Goal: Transaction & Acquisition: Purchase product/service

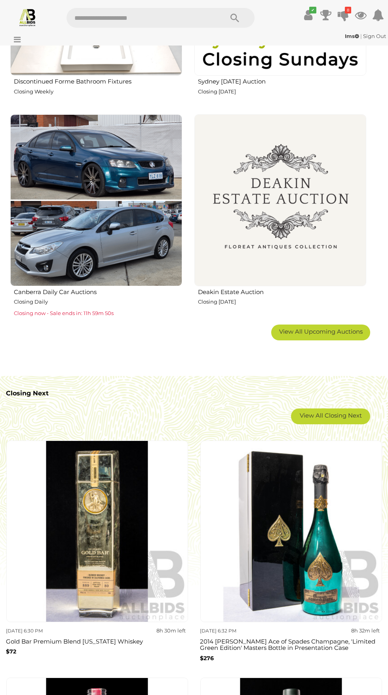
scroll to position [984, 0]
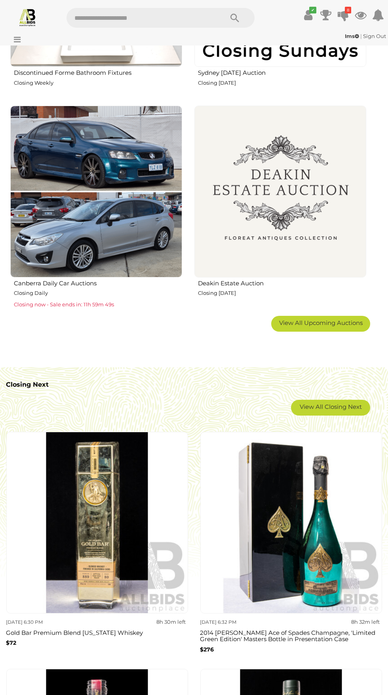
click at [350, 324] on span "View All Upcoming Auctions" at bounding box center [320, 323] width 83 height 8
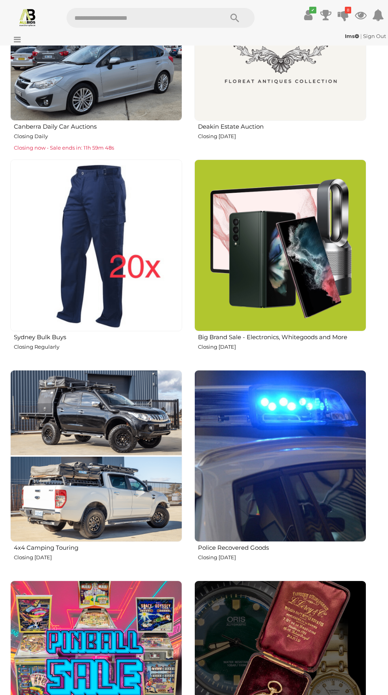
scroll to position [1150, 0]
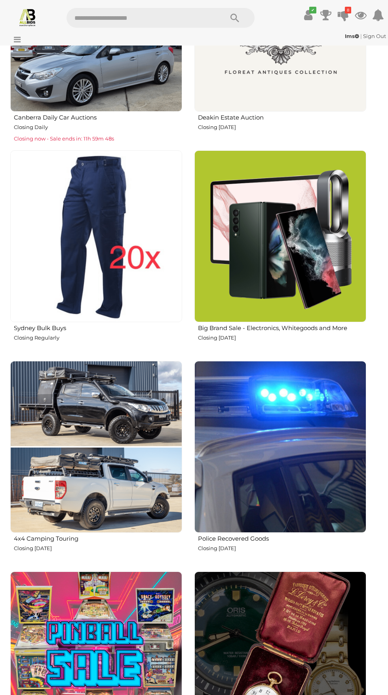
click at [74, 242] on img at bounding box center [96, 236] width 172 height 172
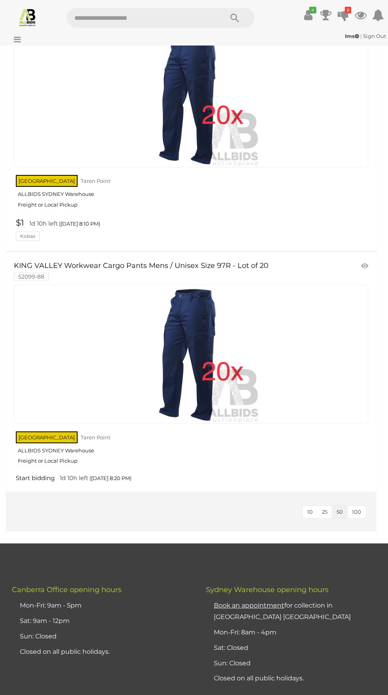
scroll to position [4235, 0]
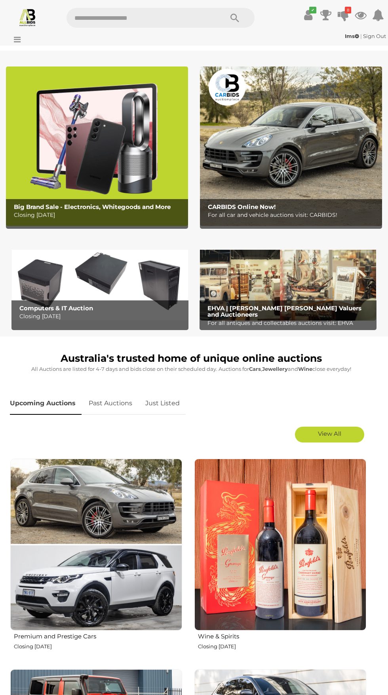
scroll to position [1150, 0]
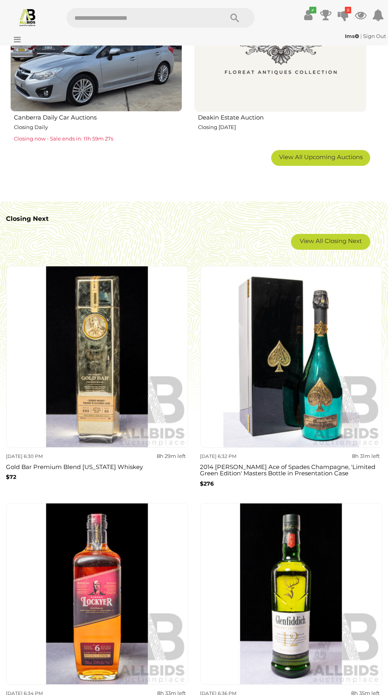
click at [351, 157] on span "View All Upcoming Auctions" at bounding box center [320, 157] width 83 height 8
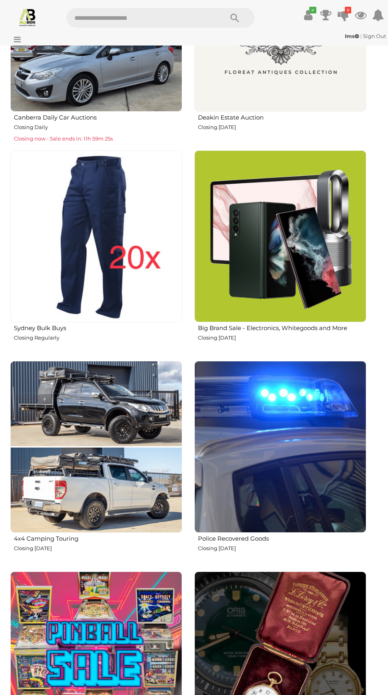
click at [277, 515] on img at bounding box center [280, 447] width 172 height 172
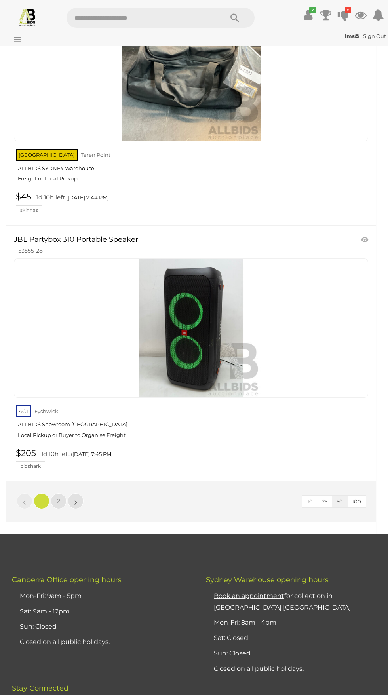
scroll to position [12593, 0]
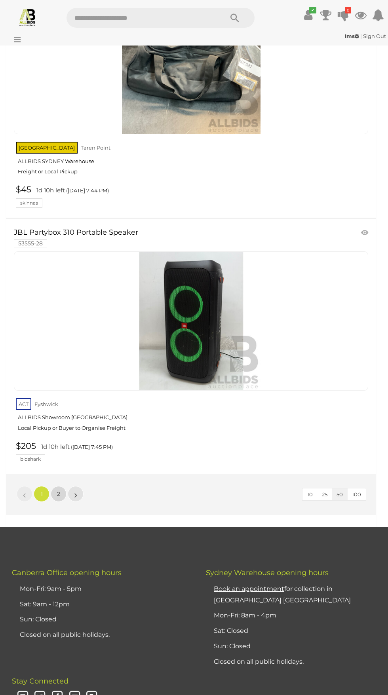
click at [58, 490] on span "2" at bounding box center [58, 493] width 3 height 7
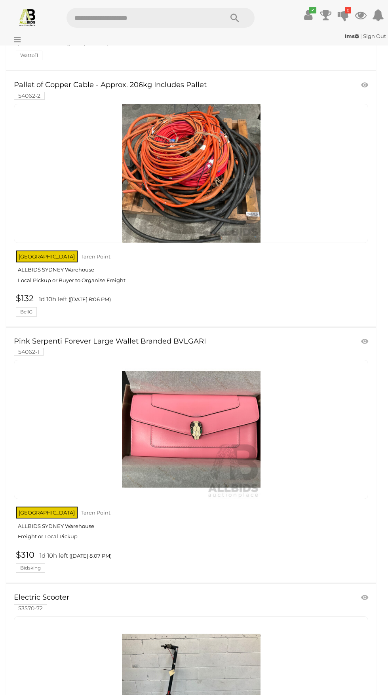
scroll to position [5978, 0]
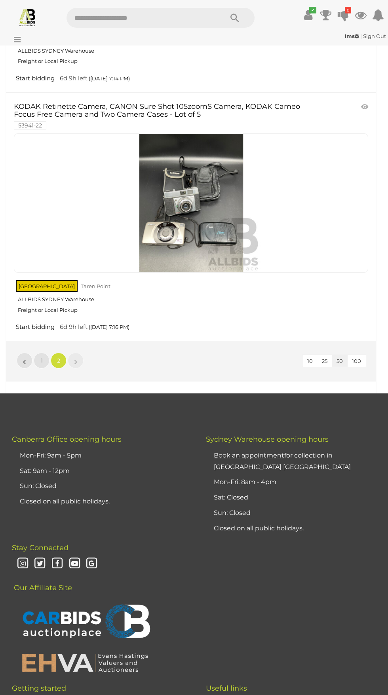
scroll to position [116, 0]
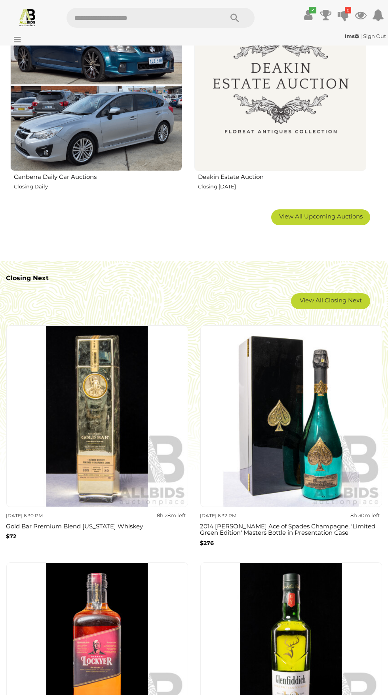
scroll to position [1085, 0]
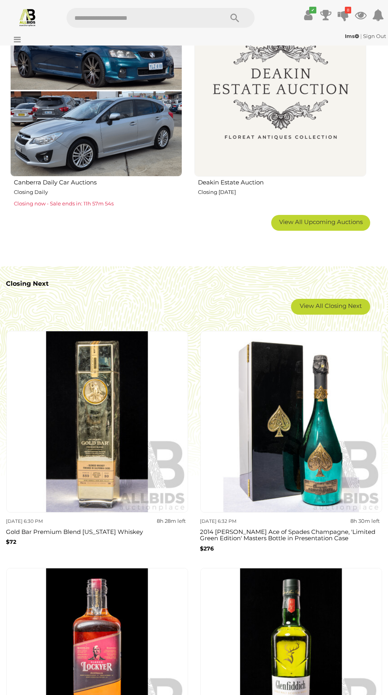
click at [361, 223] on span "View All Upcoming Auctions" at bounding box center [320, 222] width 83 height 8
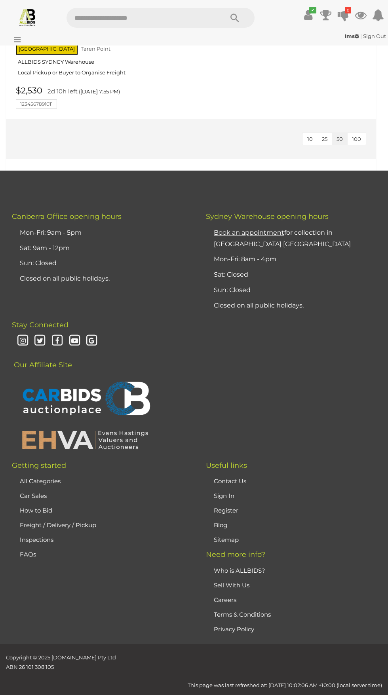
scroll to position [3060, 0]
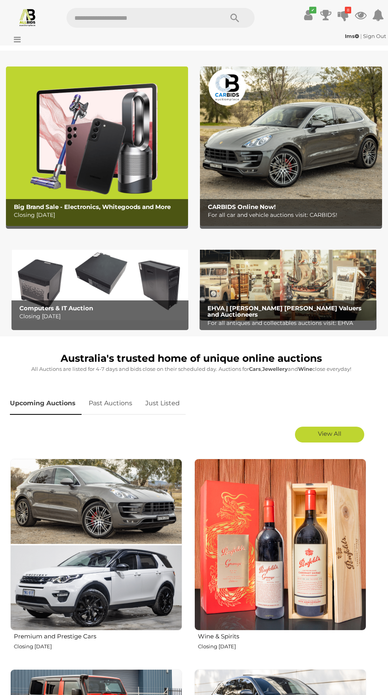
scroll to position [1085, 0]
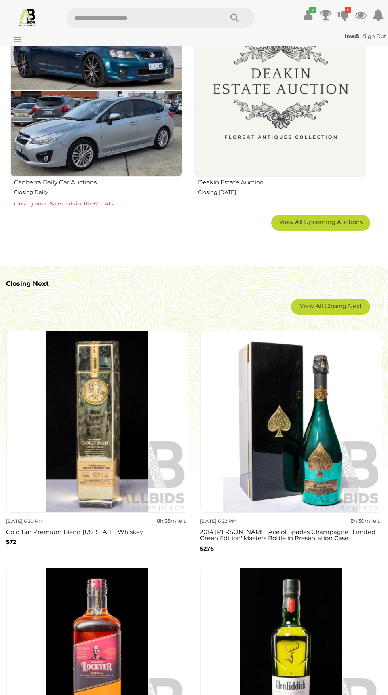
click at [345, 223] on span "View All Upcoming Auctions" at bounding box center [320, 222] width 83 height 8
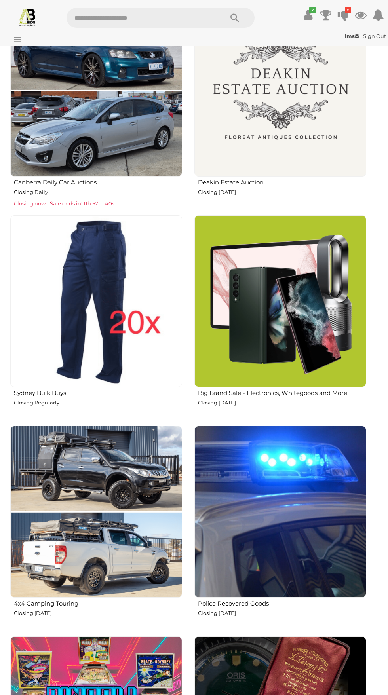
click at [119, 513] on img at bounding box center [96, 512] width 172 height 172
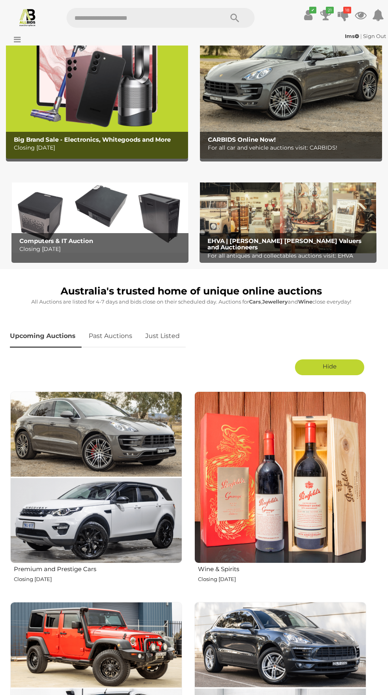
scroll to position [0, 0]
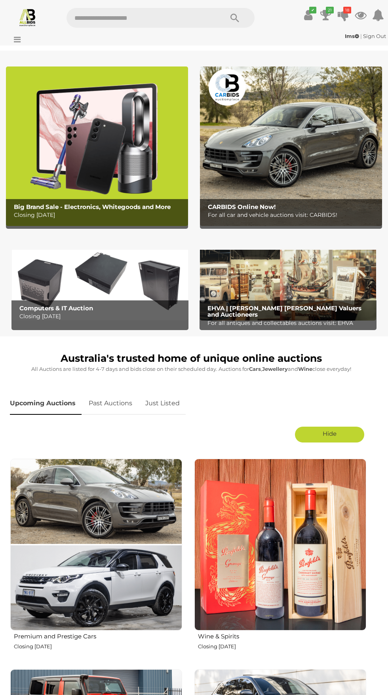
click at [329, 10] on icon "21" at bounding box center [330, 10] width 8 height 7
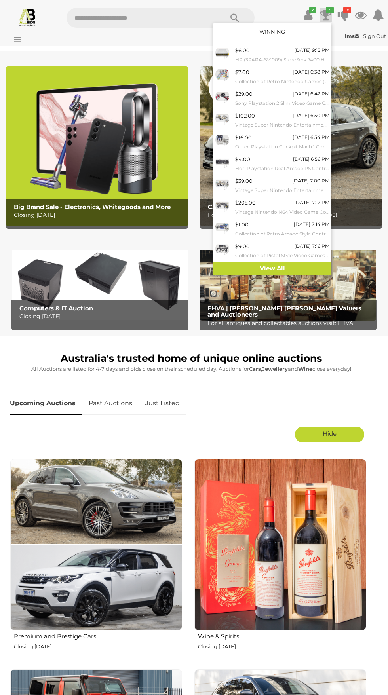
click at [307, 268] on link "View All" at bounding box center [272, 268] width 118 height 14
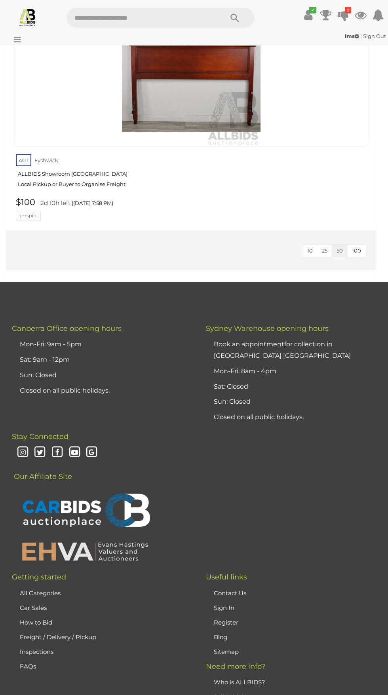
scroll to position [5905, 0]
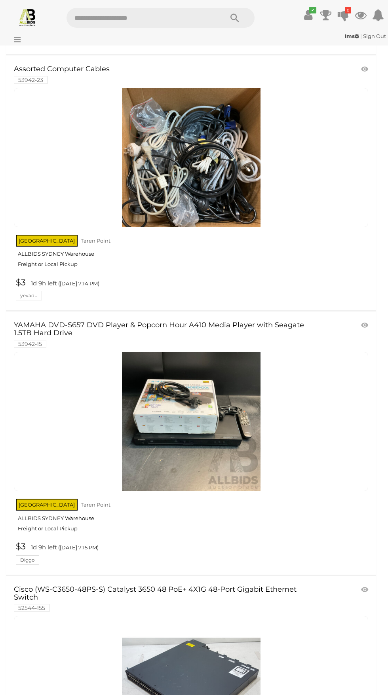
scroll to position [11782, 0]
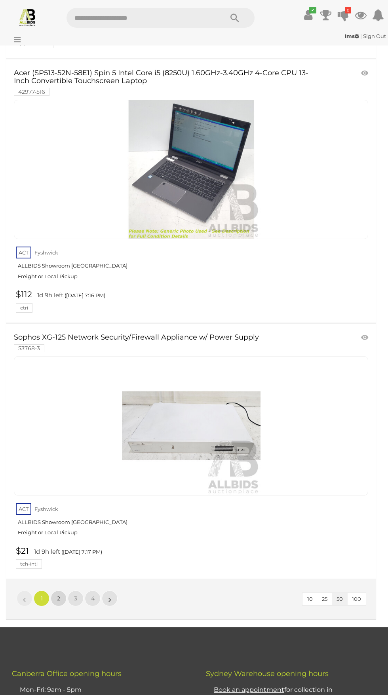
click at [60, 590] on link "2" at bounding box center [59, 598] width 16 height 16
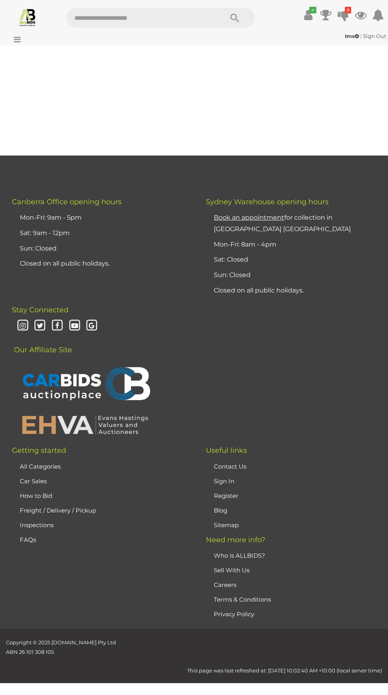
scroll to position [127, 0]
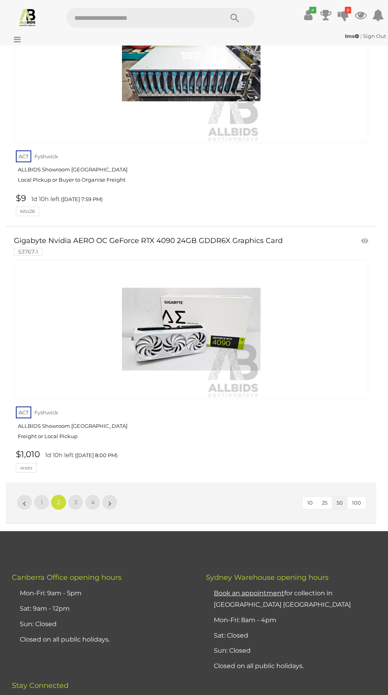
scroll to position [12591, 0]
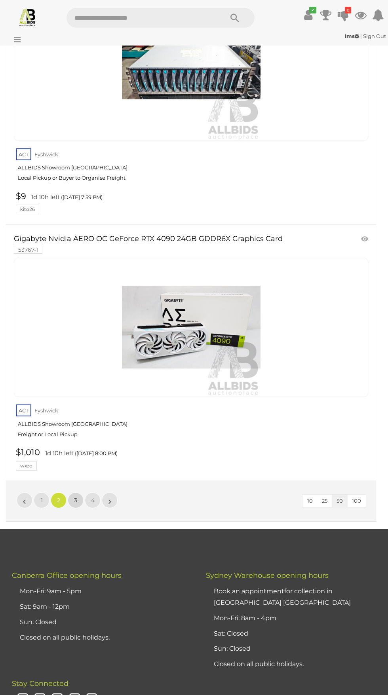
click at [78, 492] on link "3" at bounding box center [76, 500] width 16 height 16
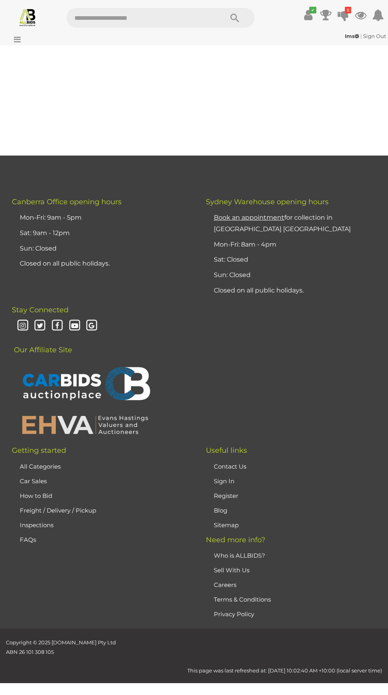
scroll to position [127, 0]
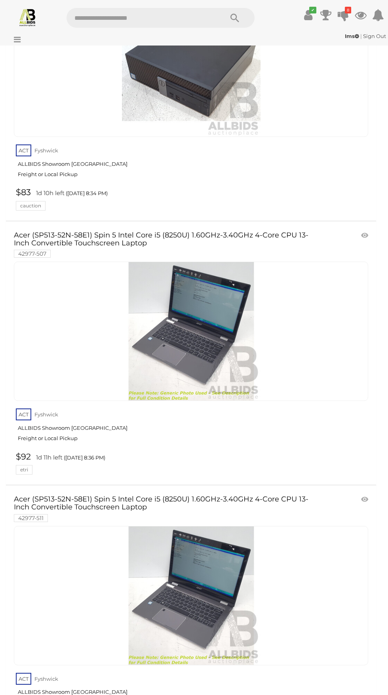
scroll to position [8205, 0]
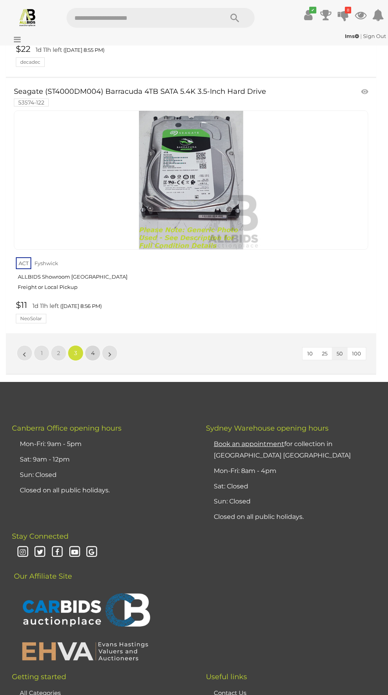
click at [92, 349] on span "4" at bounding box center [93, 352] width 4 height 7
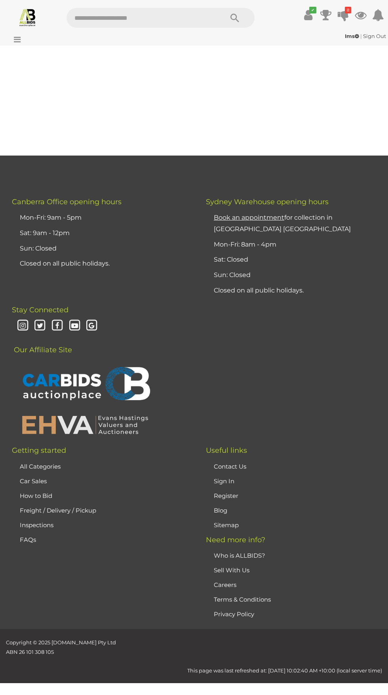
scroll to position [127, 0]
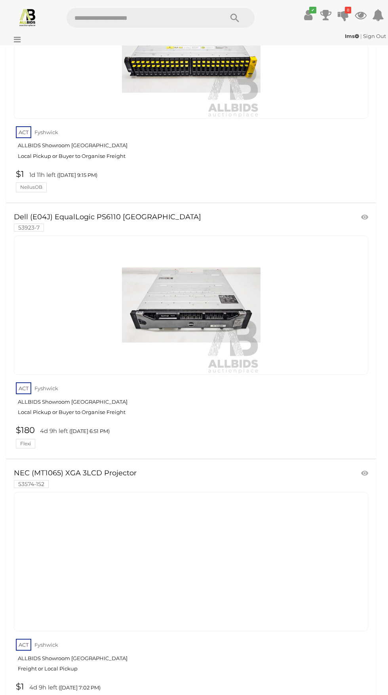
scroll to position [3766, 0]
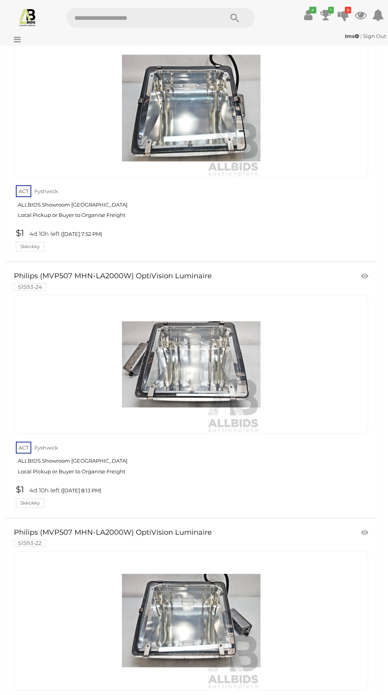
scroll to position [12063, 0]
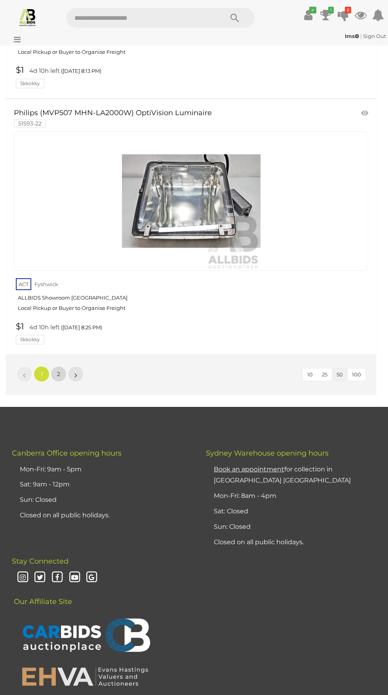
click at [59, 370] on span "2" at bounding box center [58, 373] width 3 height 7
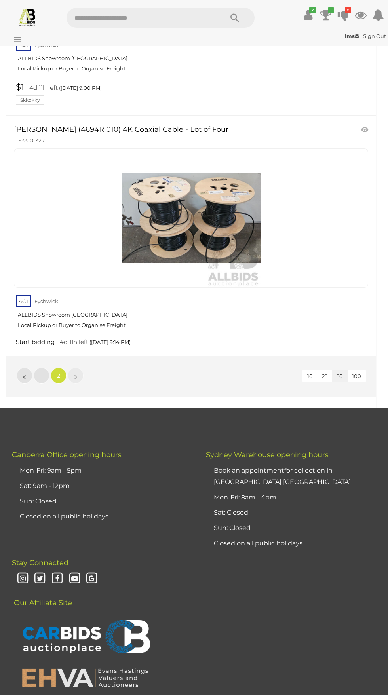
scroll to position [992, 0]
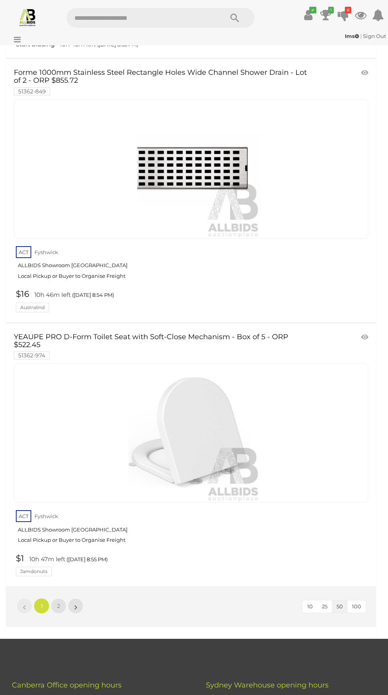
scroll to position [12290, 0]
click at [69, 598] on link "»" at bounding box center [76, 606] width 16 height 16
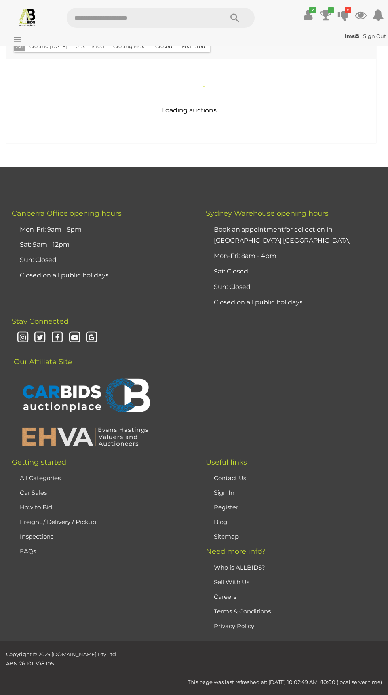
scroll to position [25, 0]
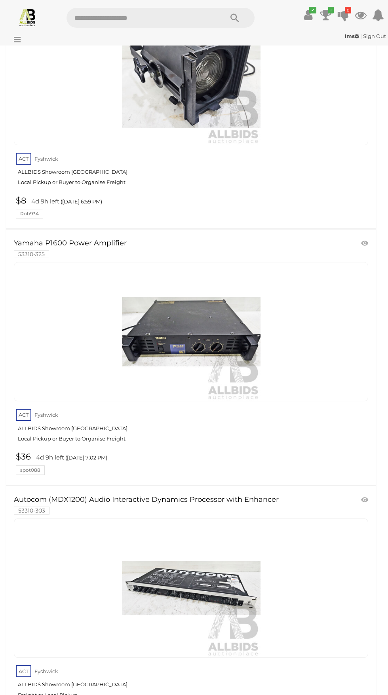
scroll to position [4581, 0]
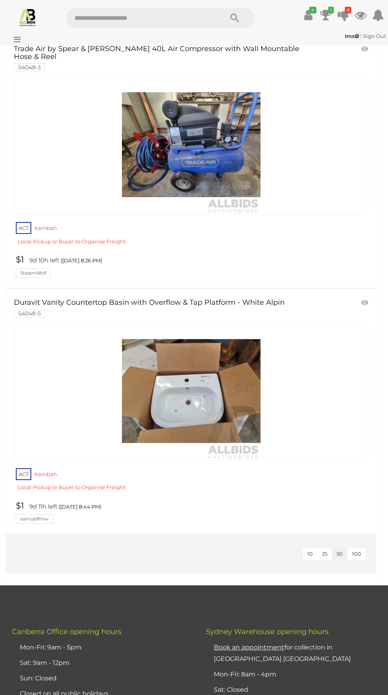
scroll to position [1530, 0]
click at [250, 518] on link "$1 9d 11h left ([DATE] 8:44 PM) samuelfmw" at bounding box center [192, 511] width 356 height 23
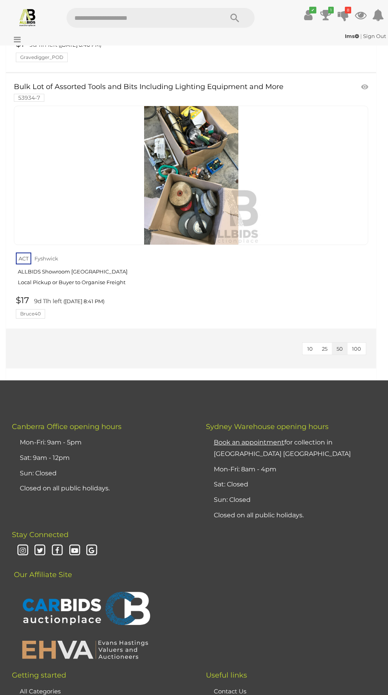
scroll to position [6113, 0]
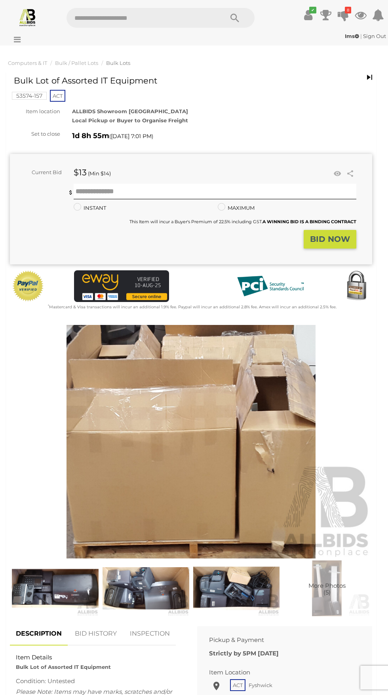
click at [216, 414] on img at bounding box center [191, 441] width 362 height 233
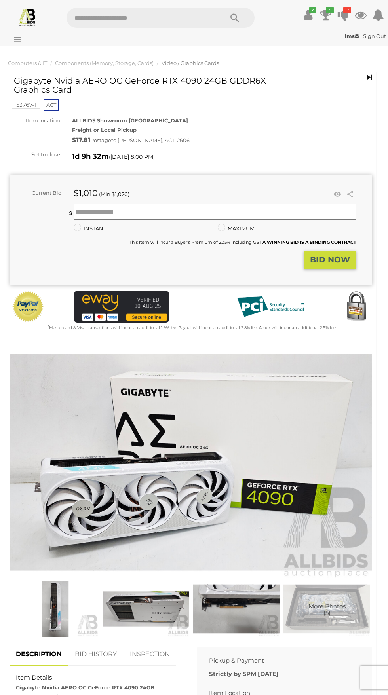
click at [315, 494] on img at bounding box center [191, 461] width 362 height 233
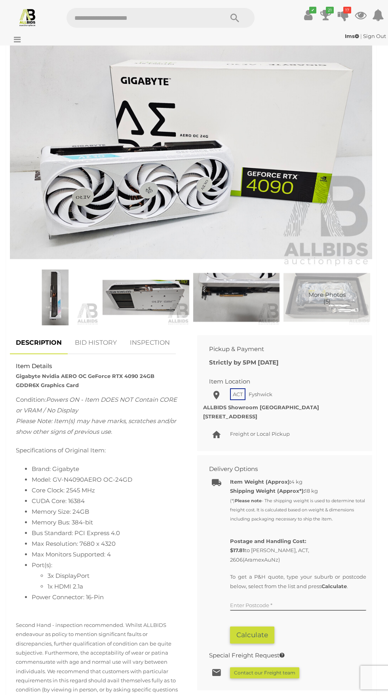
scroll to position [311, 0]
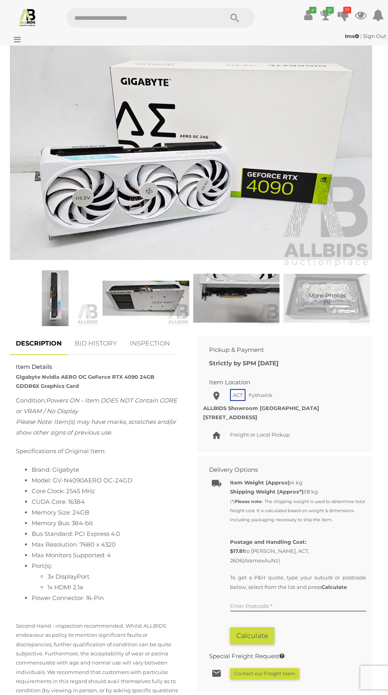
click at [100, 343] on link "BID HISTORY" at bounding box center [96, 343] width 54 height 23
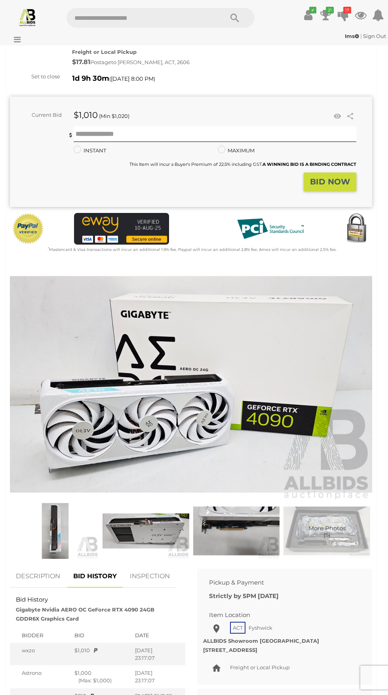
scroll to position [0, 0]
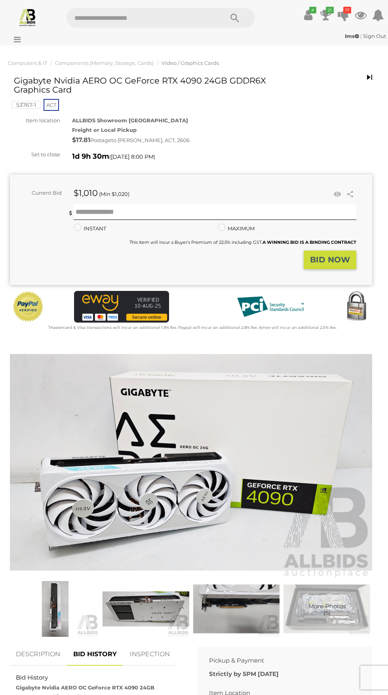
click at [336, 263] on strong "BID NOW" at bounding box center [330, 259] width 40 height 9
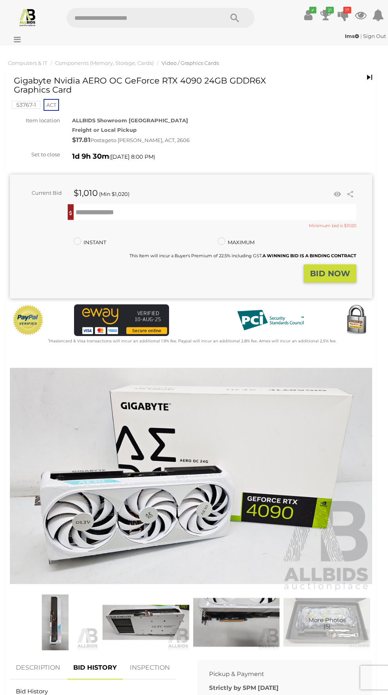
click at [292, 198] on div "Facebook Twitter" at bounding box center [299, 194] width 116 height 12
click at [280, 212] on input "text" at bounding box center [215, 212] width 282 height 16
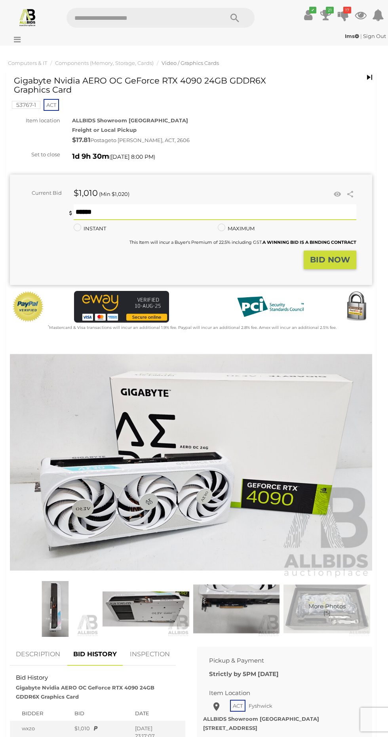
type input "****"
click at [348, 263] on strong "BID NOW" at bounding box center [330, 259] width 40 height 9
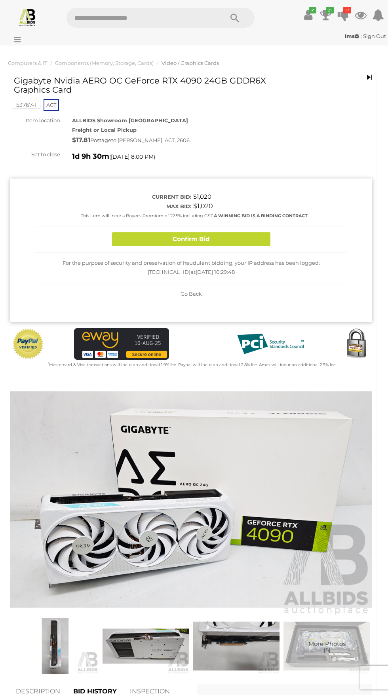
click at [256, 239] on button "Confirm Bid" at bounding box center [191, 239] width 158 height 14
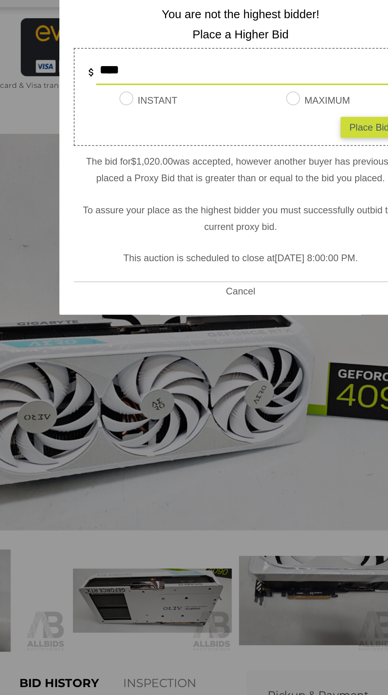
click at [207, 434] on hr at bounding box center [194, 434] width 182 height 0
click at [199, 440] on button "Cancel" at bounding box center [194, 440] width 21 height 10
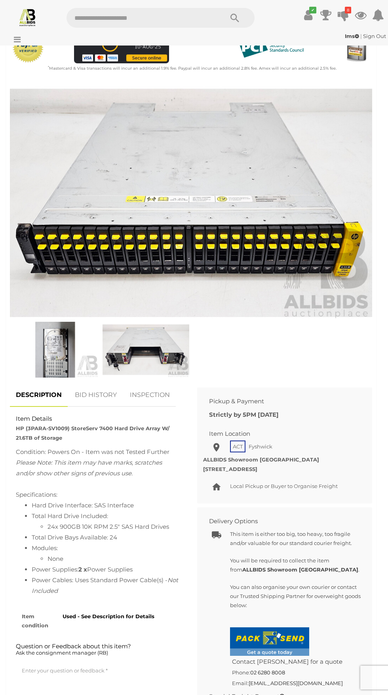
scroll to position [241, 0]
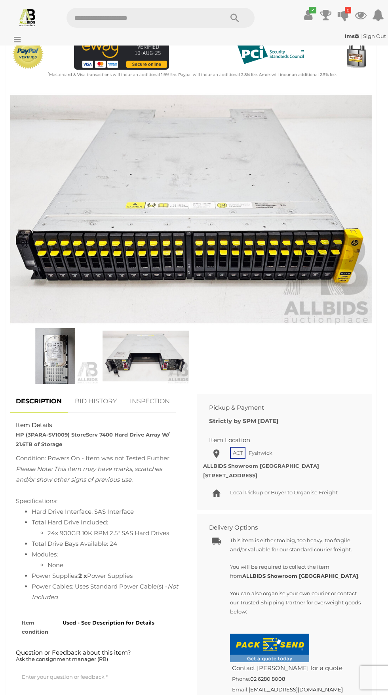
click at [285, 242] on img at bounding box center [191, 209] width 362 height 233
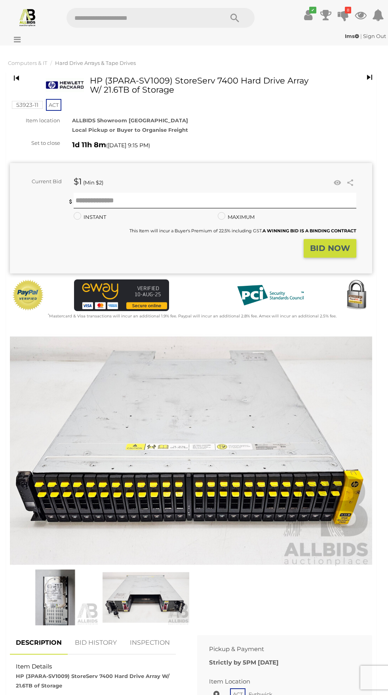
click at [199, 182] on div "$1 (Min $2)" at bounding box center [154, 182] width 173 height 10
click at [180, 199] on input "text" at bounding box center [215, 201] width 282 height 16
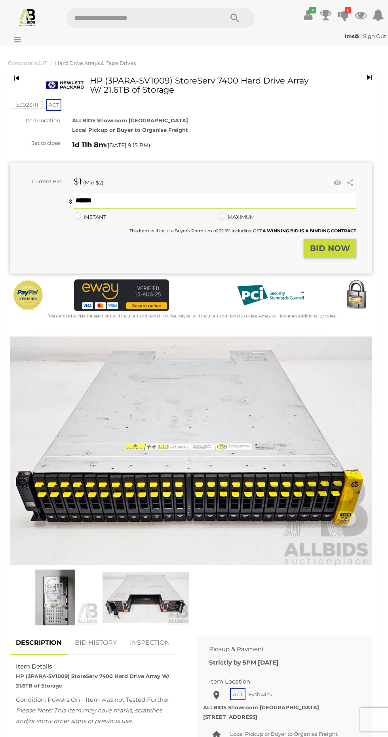
type input "**"
click at [329, 244] on strong "BID NOW" at bounding box center [330, 247] width 40 height 9
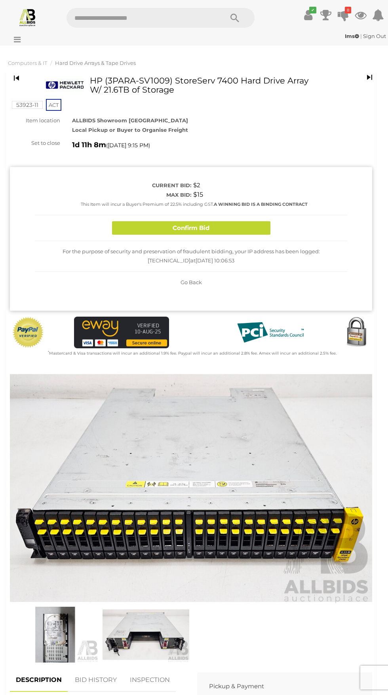
click at [249, 229] on button "Confirm Bid" at bounding box center [191, 228] width 158 height 14
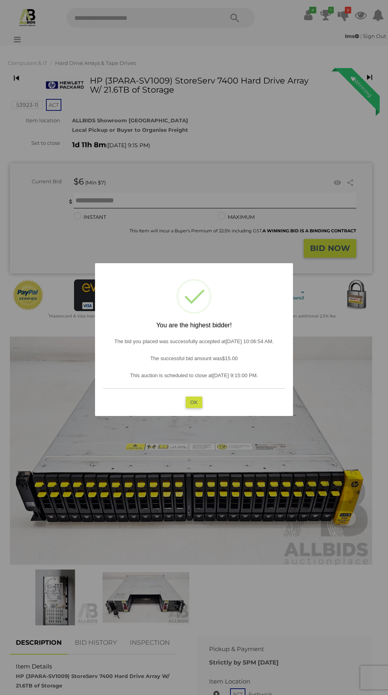
click at [210, 388] on hr at bounding box center [194, 388] width 182 height 0
click at [191, 405] on button "OK" at bounding box center [194, 401] width 17 height 11
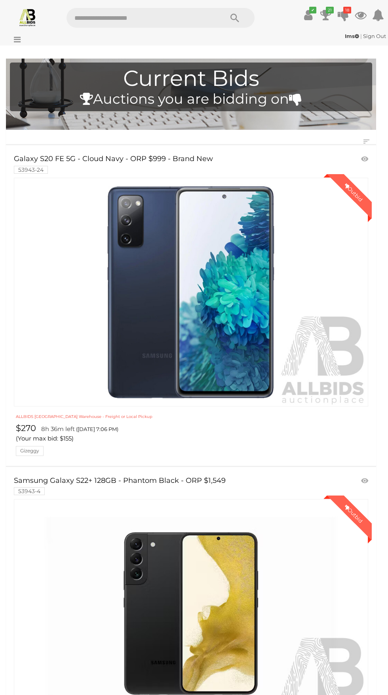
click at [18, 40] on icon at bounding box center [15, 40] width 11 height 8
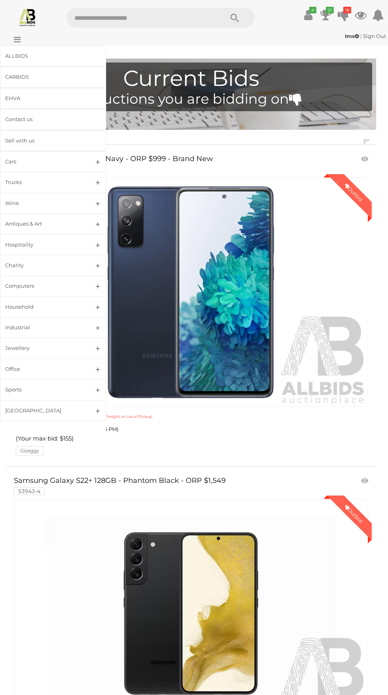
click at [309, 10] on icon "✔" at bounding box center [312, 10] width 7 height 7
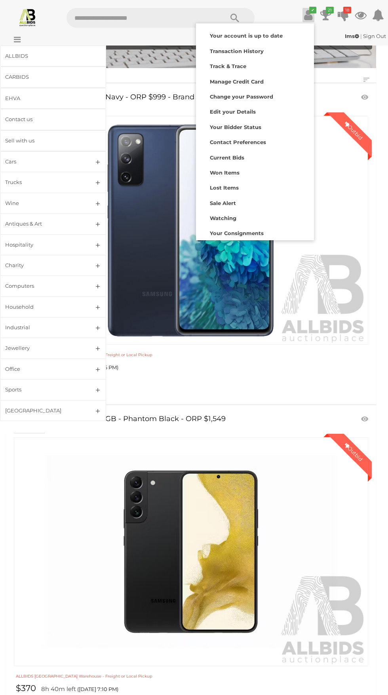
scroll to position [59, 0]
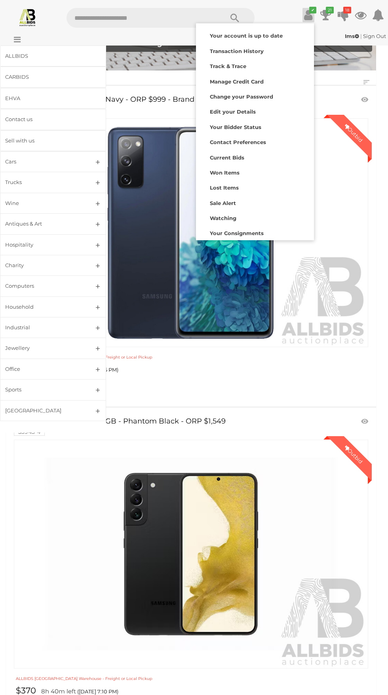
click at [25, 37] on div "Ims | Sign Out Ims | Sign Out" at bounding box center [194, 36] width 384 height 9
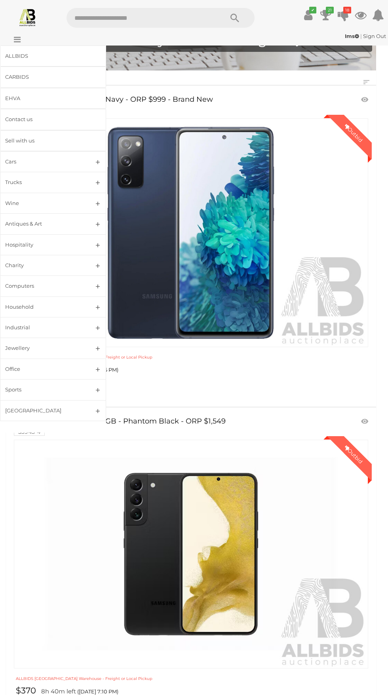
click at [27, 21] on img at bounding box center [27, 17] width 19 height 19
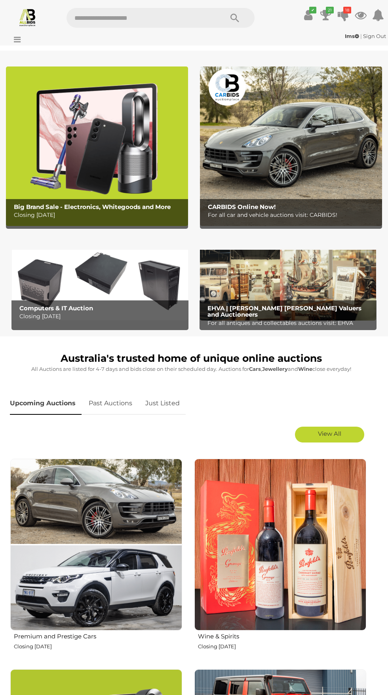
click at [329, 10] on icon "21" at bounding box center [330, 10] width 8 height 7
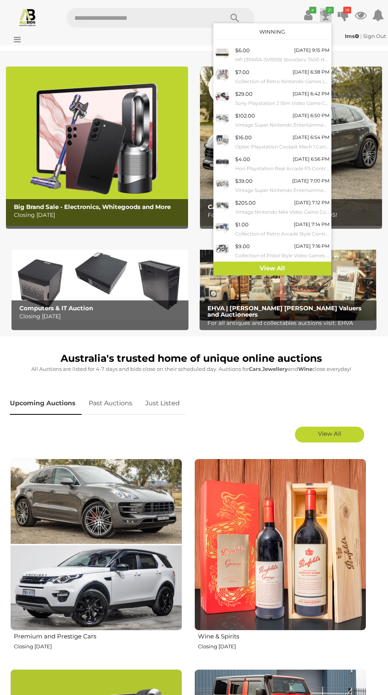
click at [295, 268] on link "View All" at bounding box center [272, 268] width 118 height 14
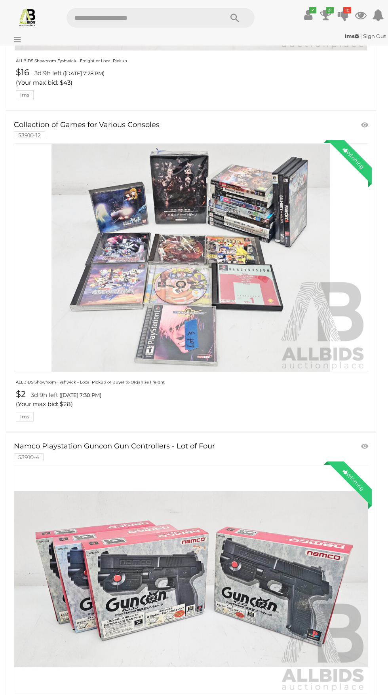
scroll to position [9070, 0]
